Goal: Navigation & Orientation: Find specific page/section

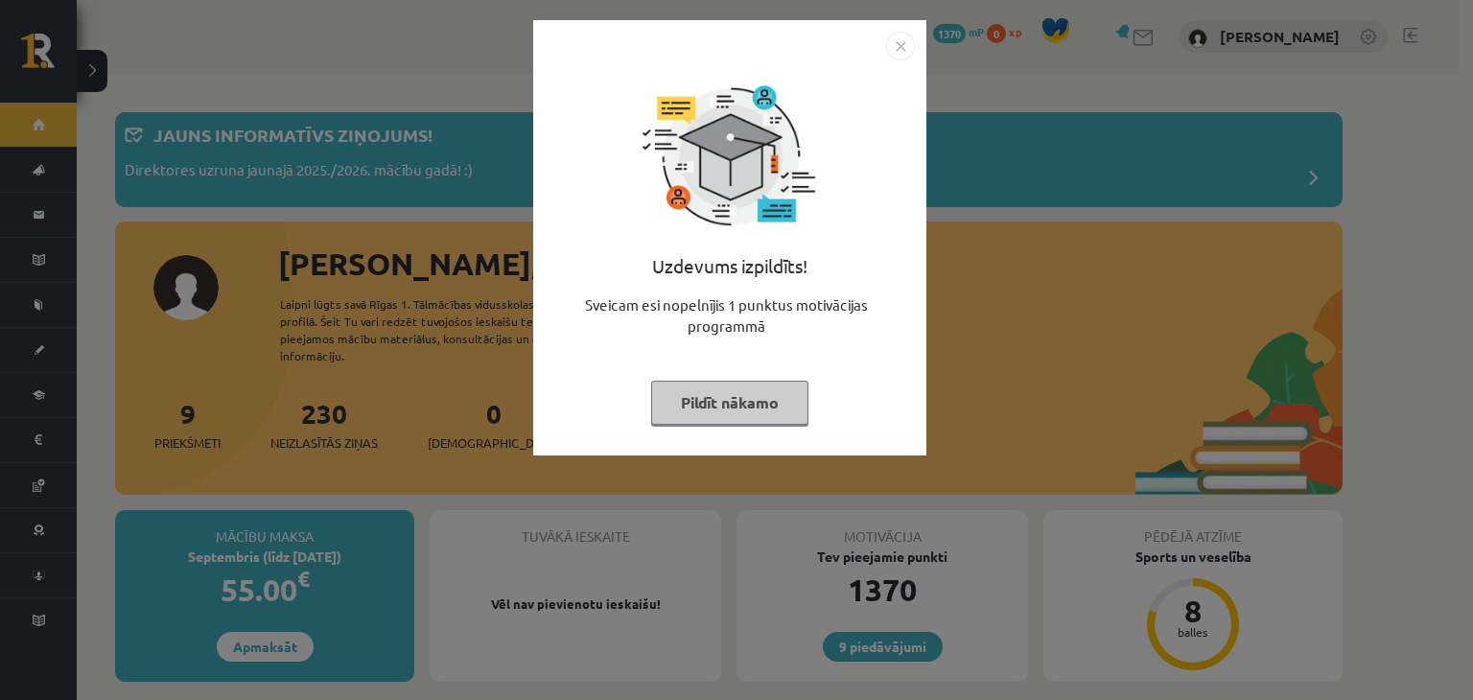
click at [714, 404] on button "Pildīt nākamo" at bounding box center [729, 403] width 157 height 44
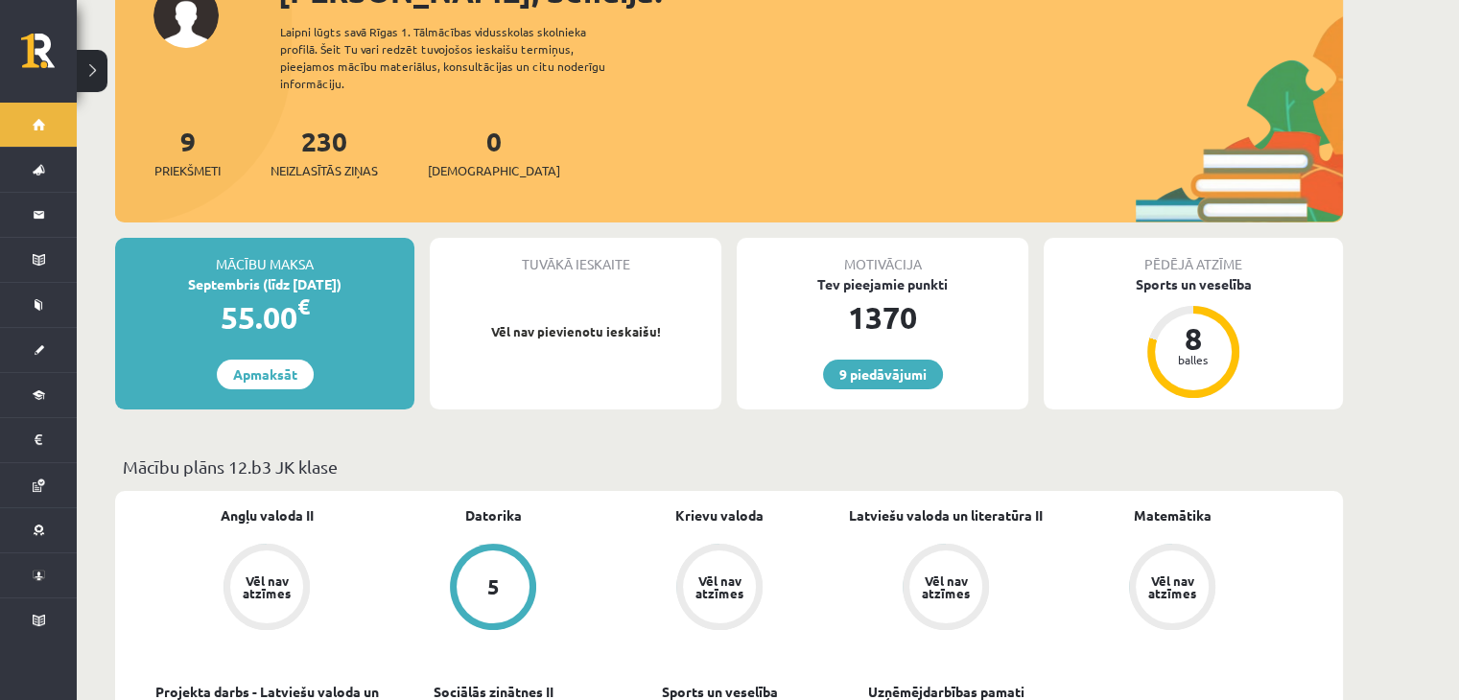
scroll to position [271, 0]
click at [909, 363] on link "9 piedāvājumi" at bounding box center [883, 376] width 120 height 30
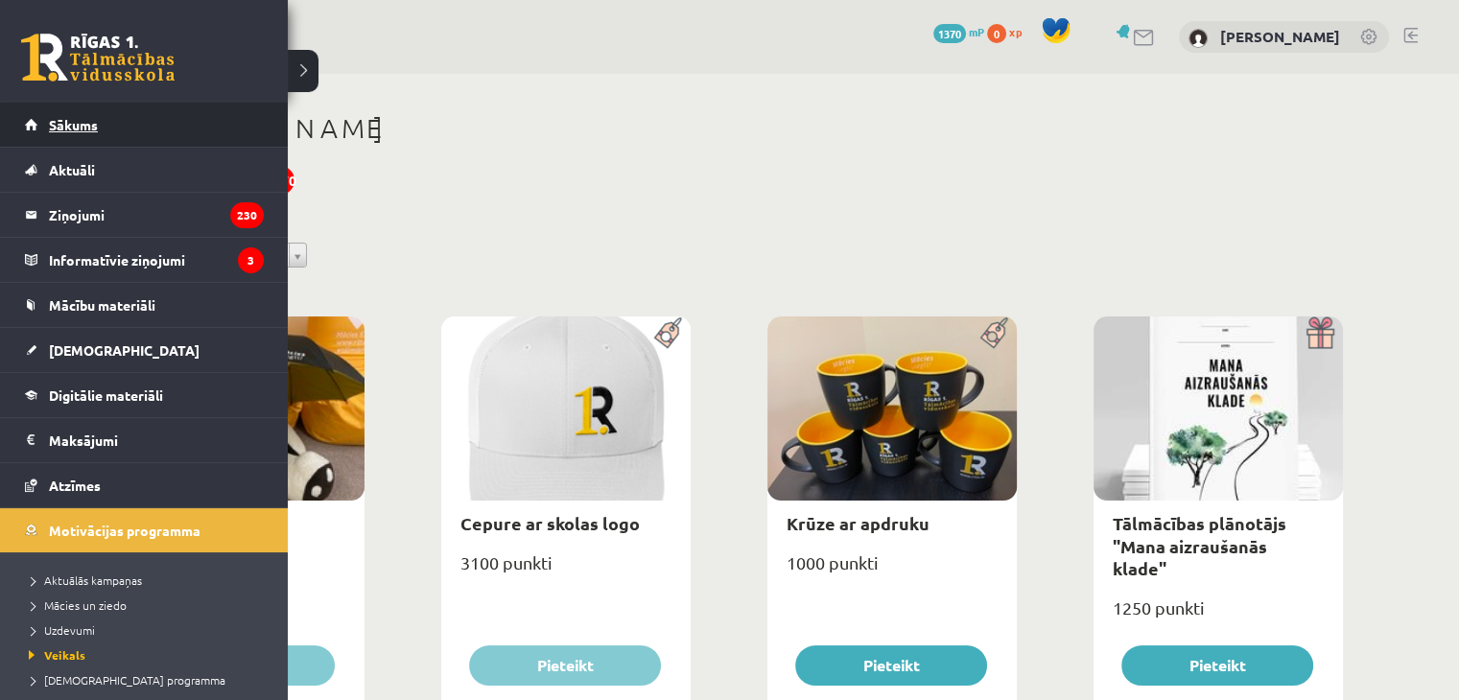
click at [63, 131] on span "Sākums" at bounding box center [73, 124] width 49 height 17
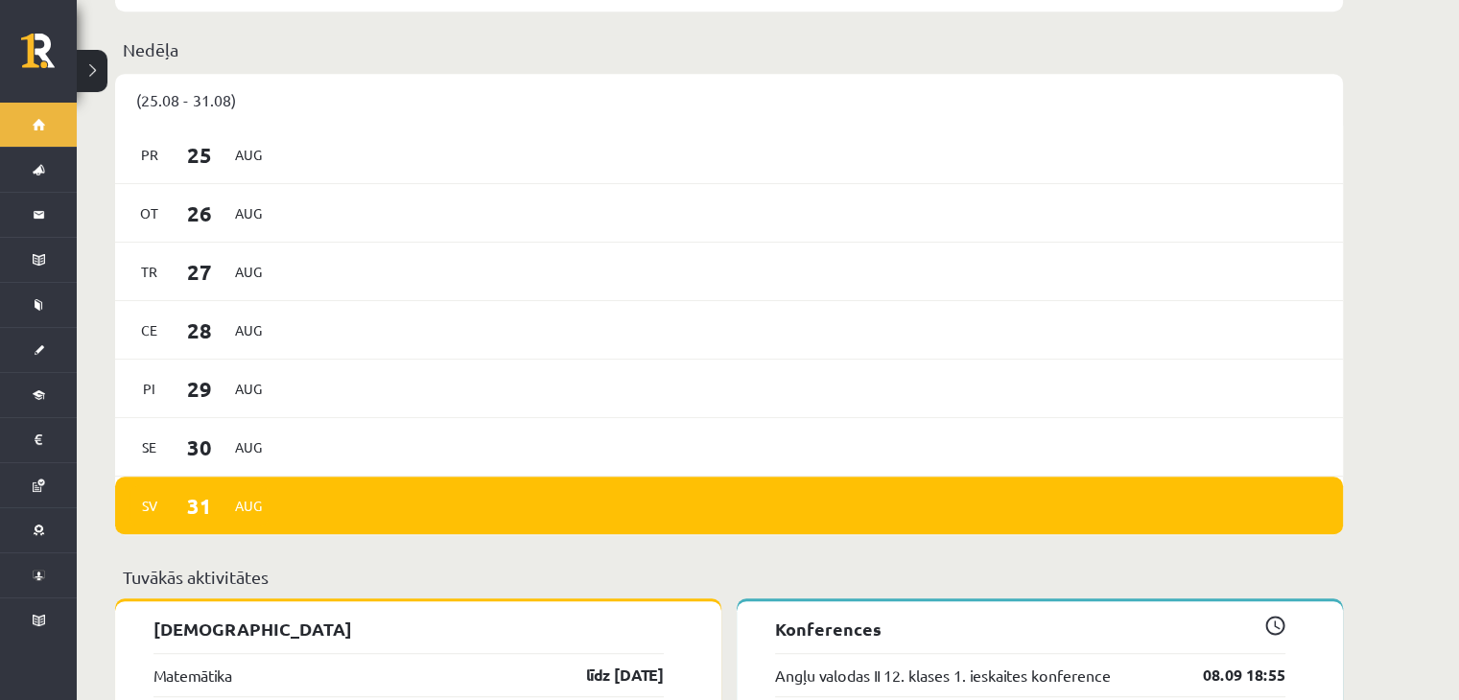
scroll to position [1134, 0]
